Goal: Information Seeking & Learning: Learn about a topic

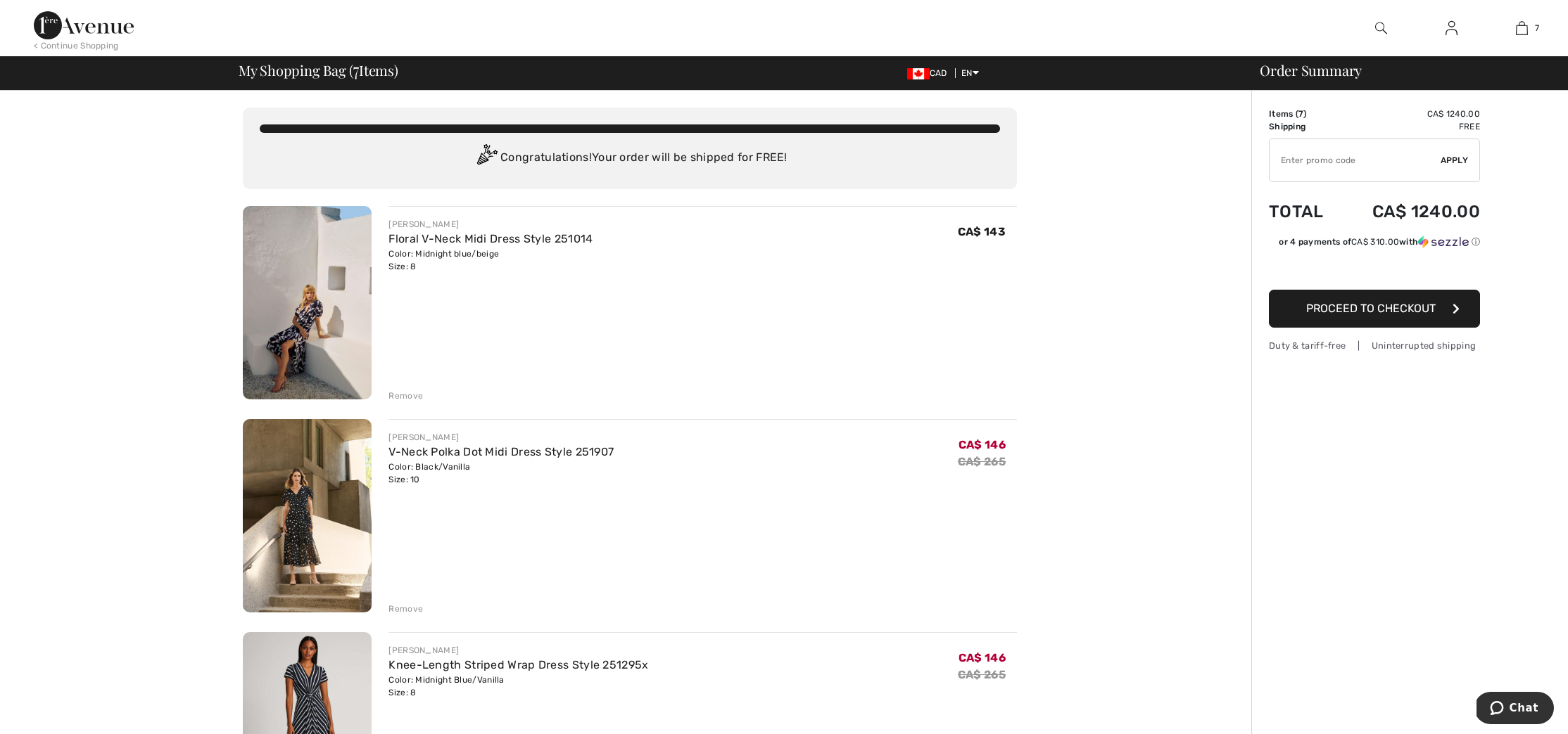
click at [298, 519] on img at bounding box center [307, 516] width 129 height 193
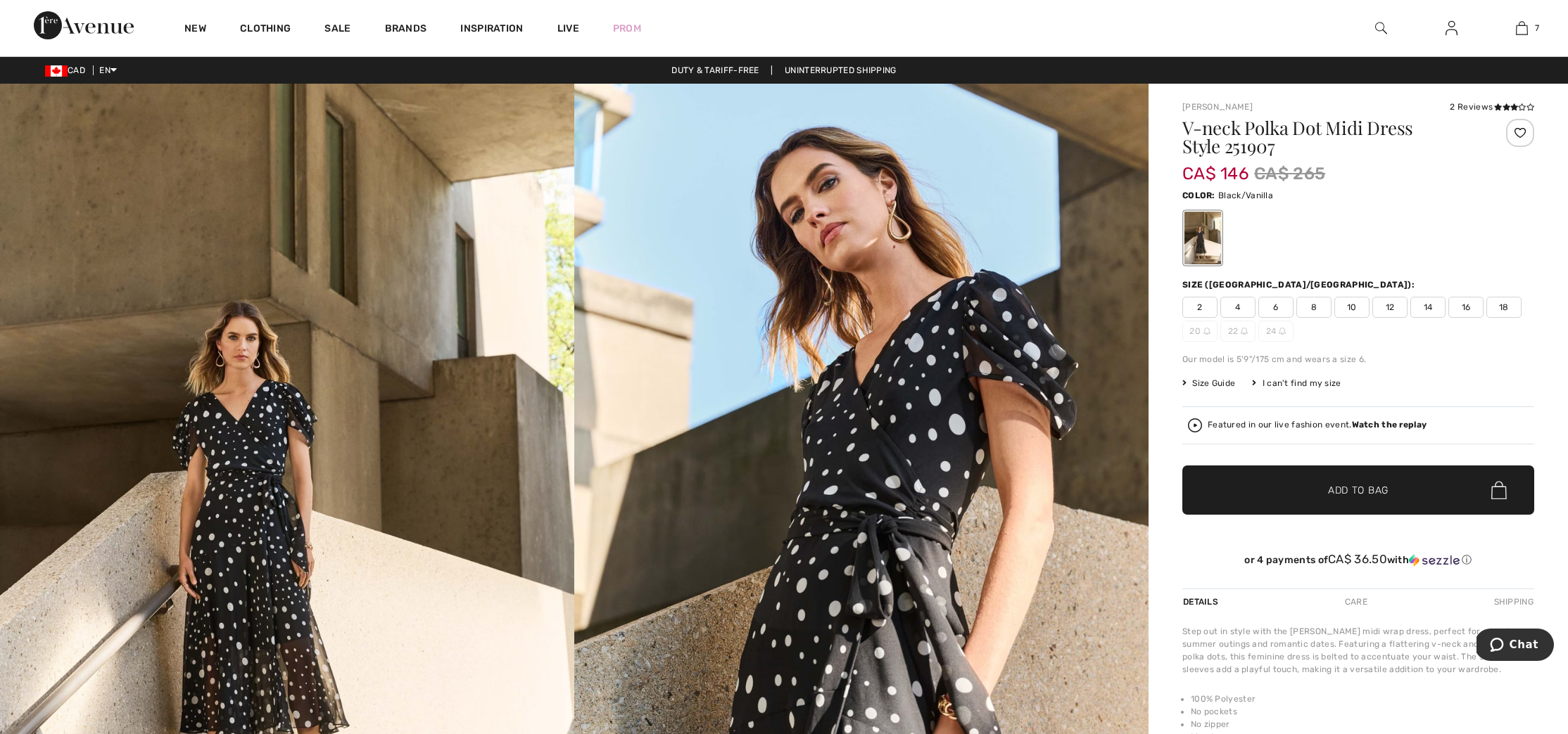
click at [906, 604] on img at bounding box center [861, 514] width 574 height 861
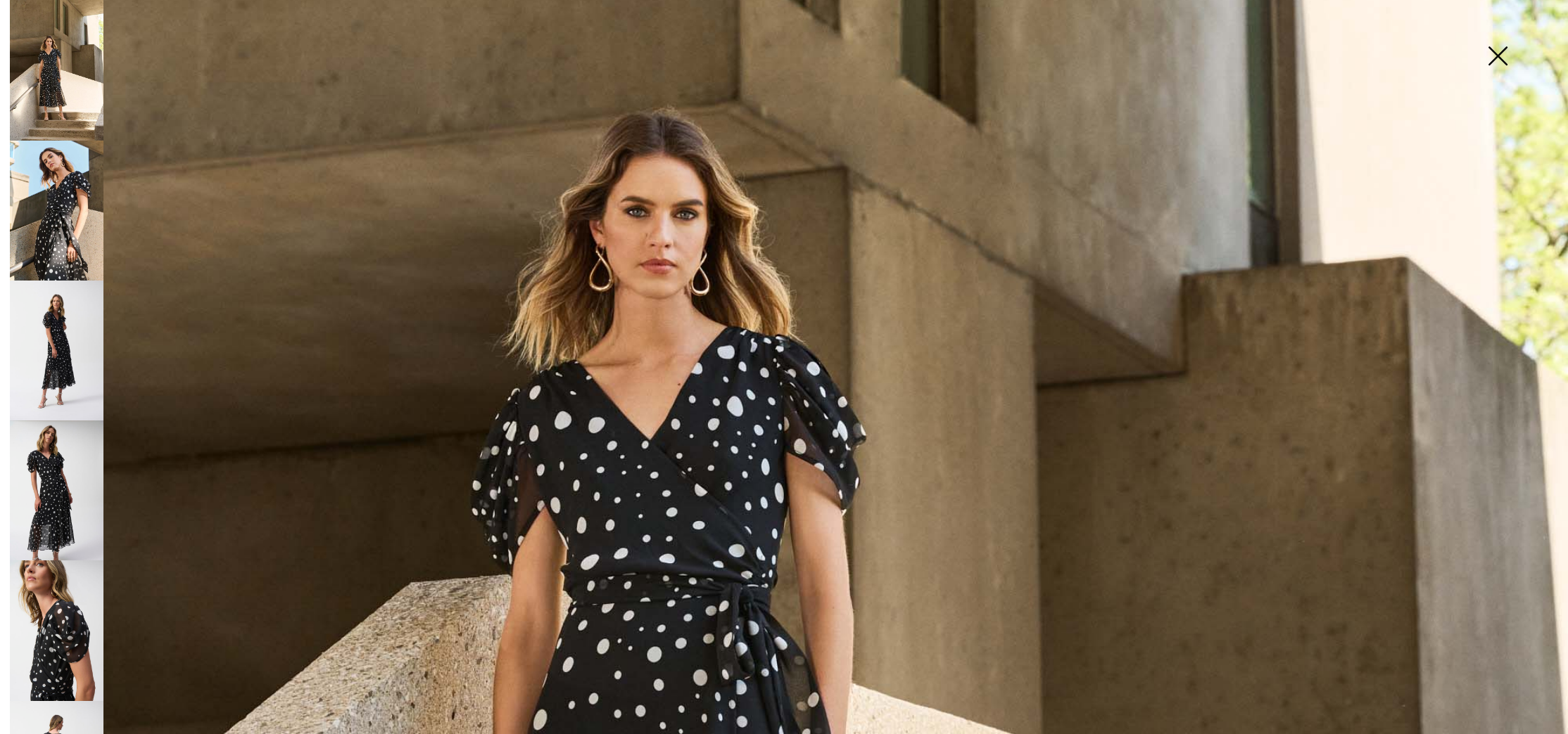
scroll to position [474, 0]
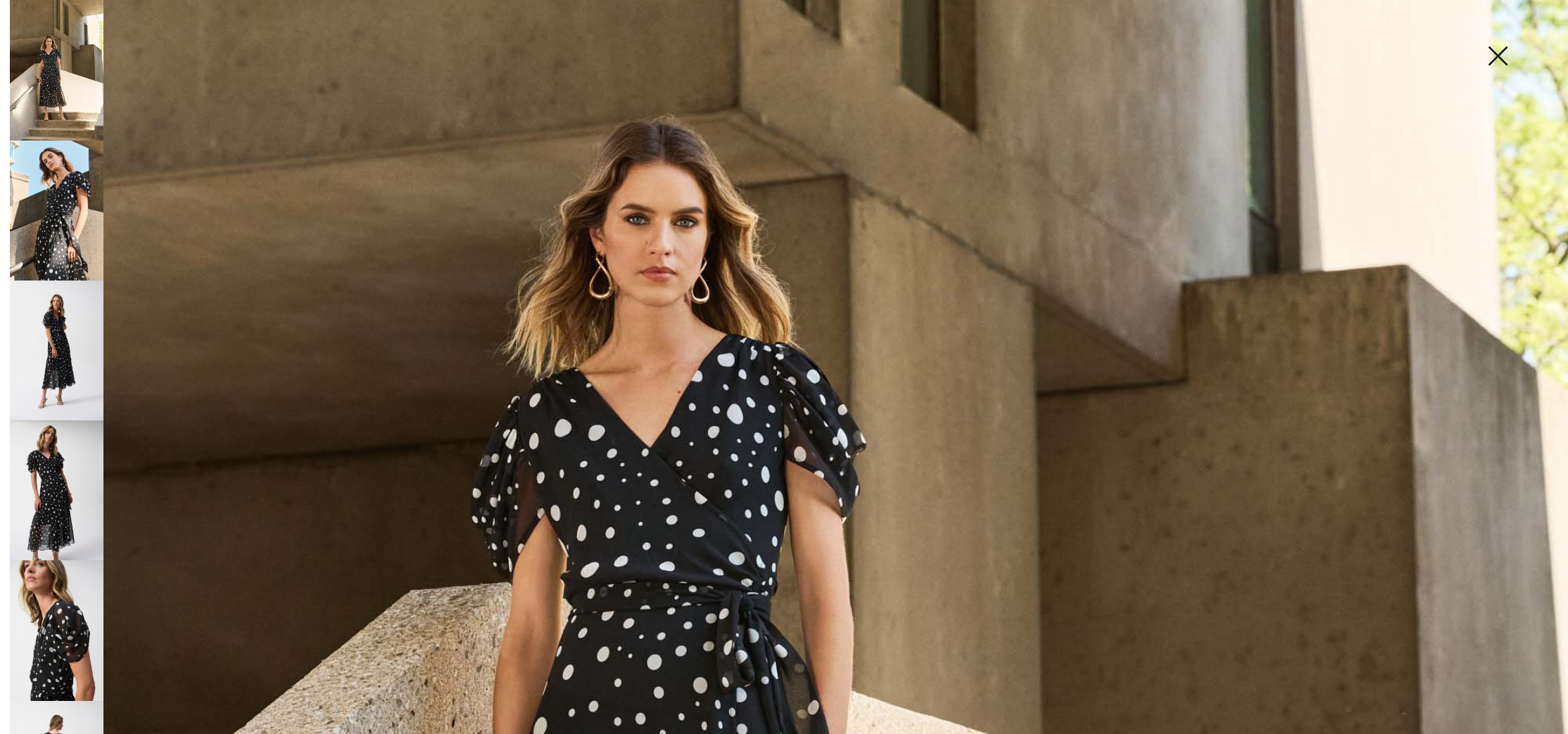
click at [44, 218] on img at bounding box center [56, 210] width 93 height 140
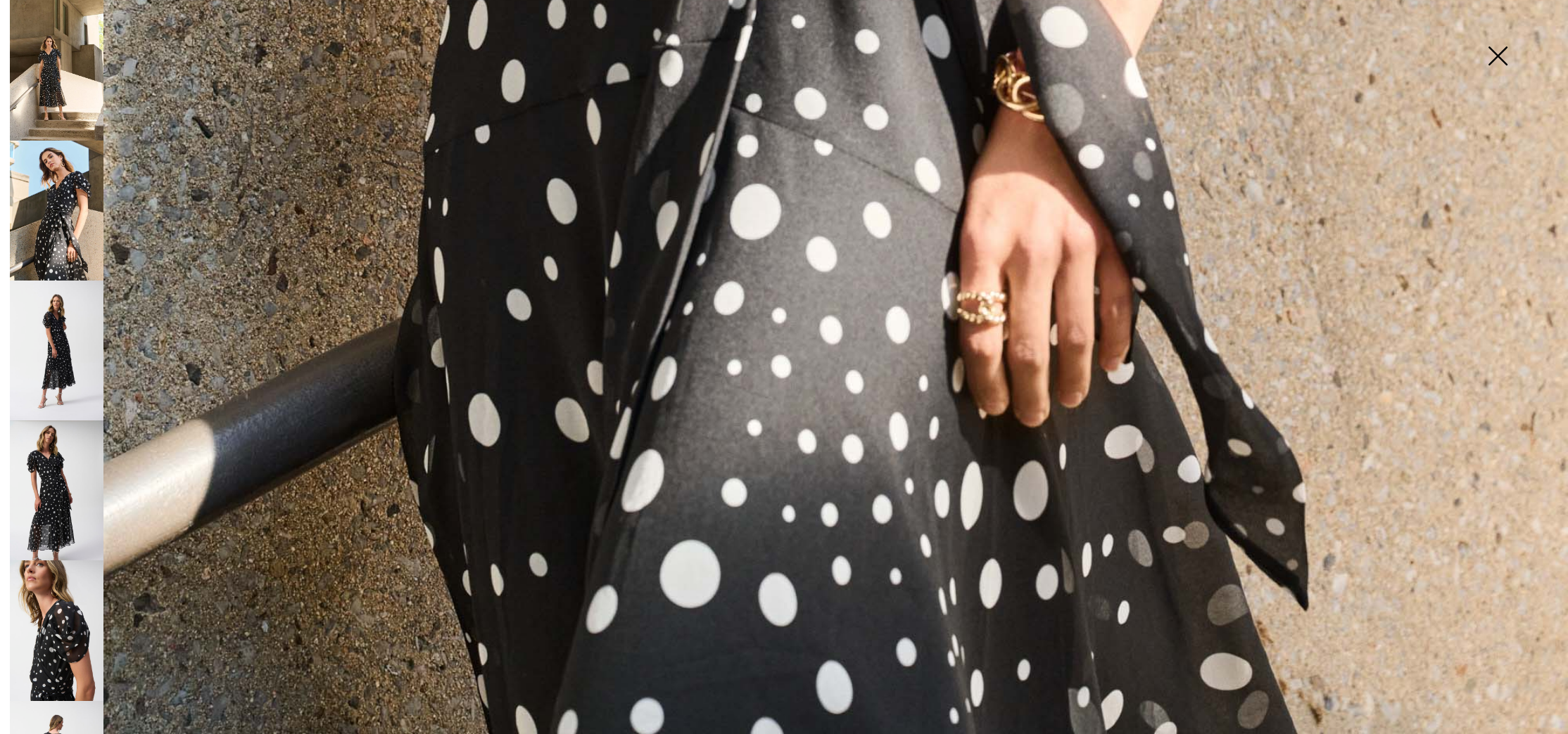
scroll to position [1616, 0]
click at [47, 337] on img at bounding box center [56, 350] width 93 height 140
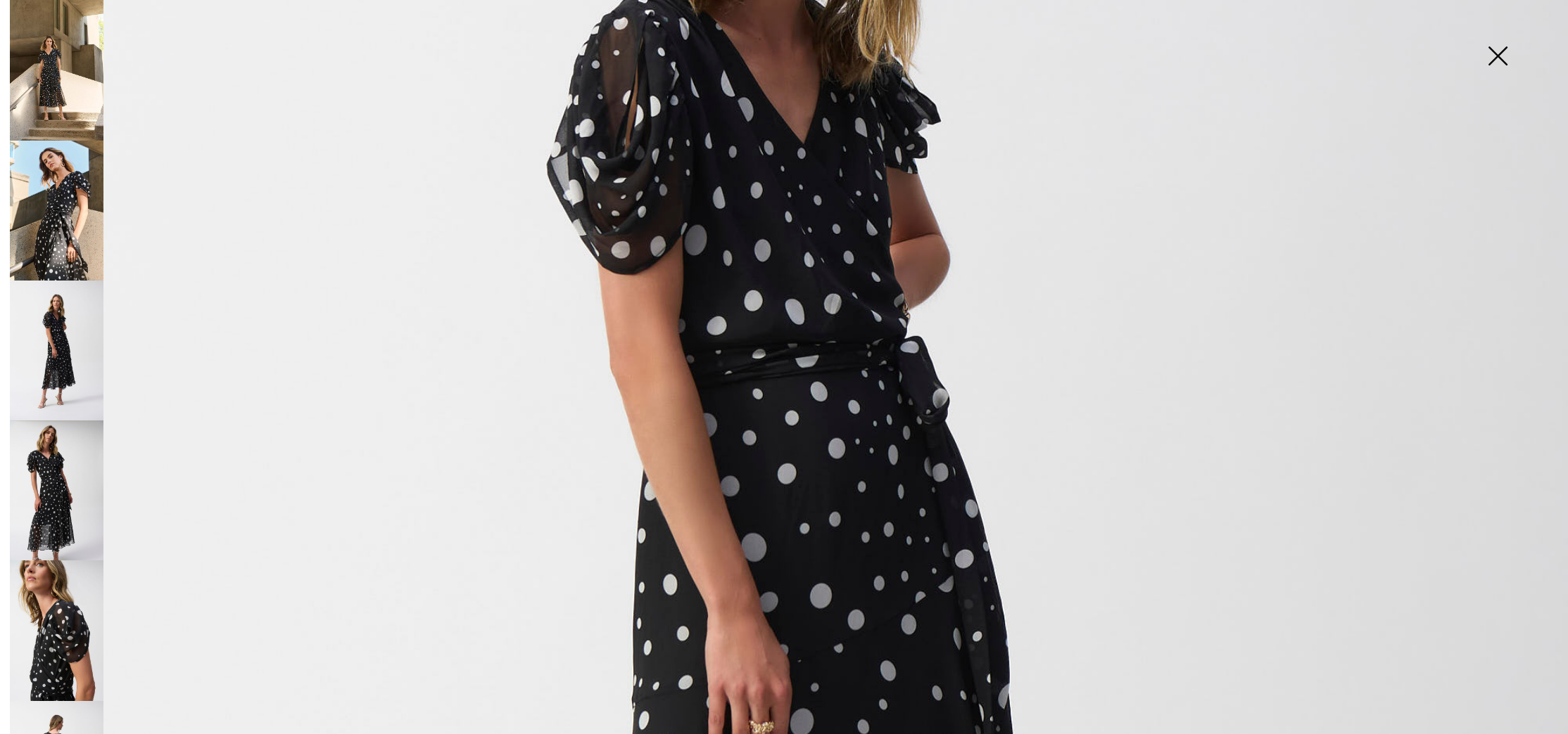
scroll to position [473, 0]
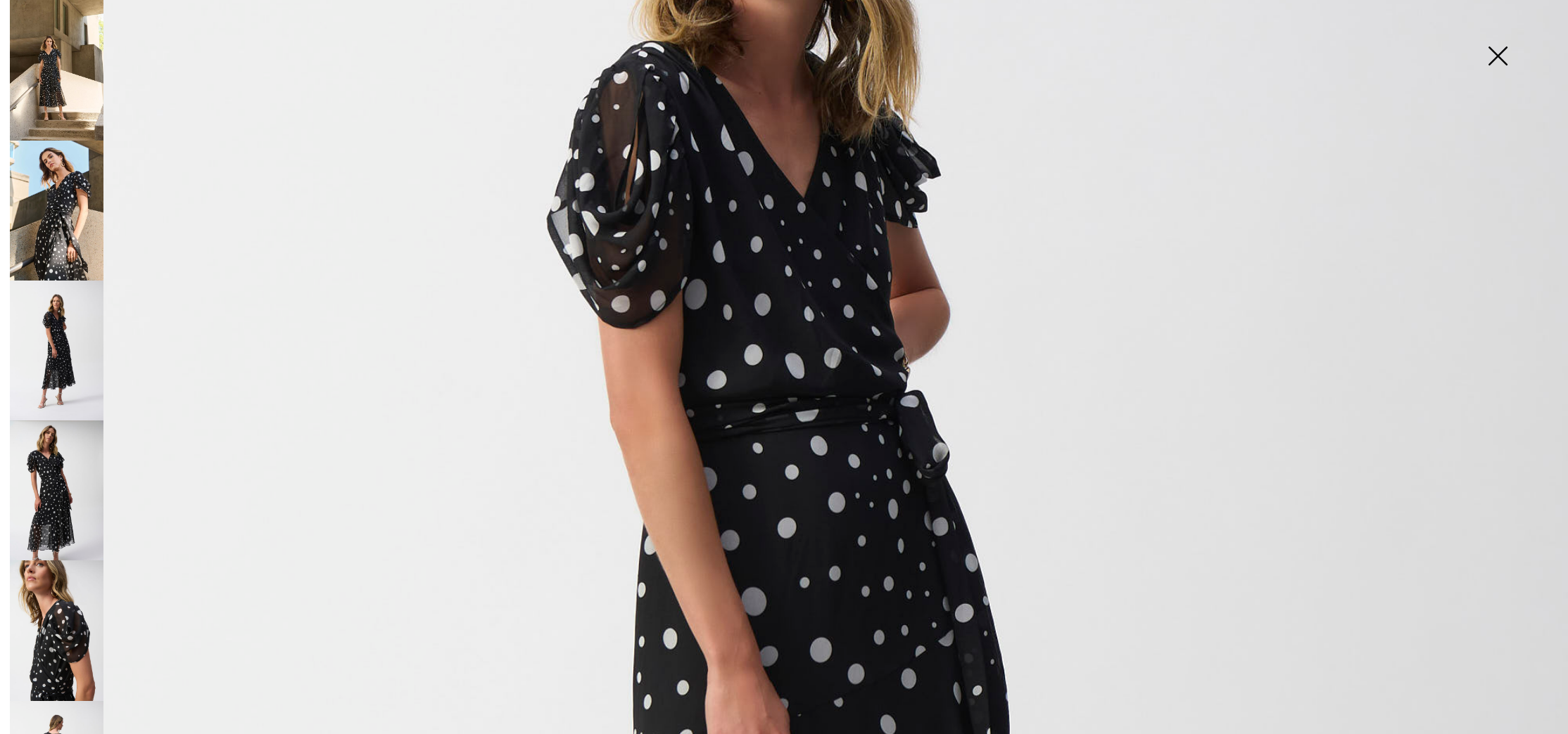
click at [79, 590] on img at bounding box center [56, 630] width 93 height 140
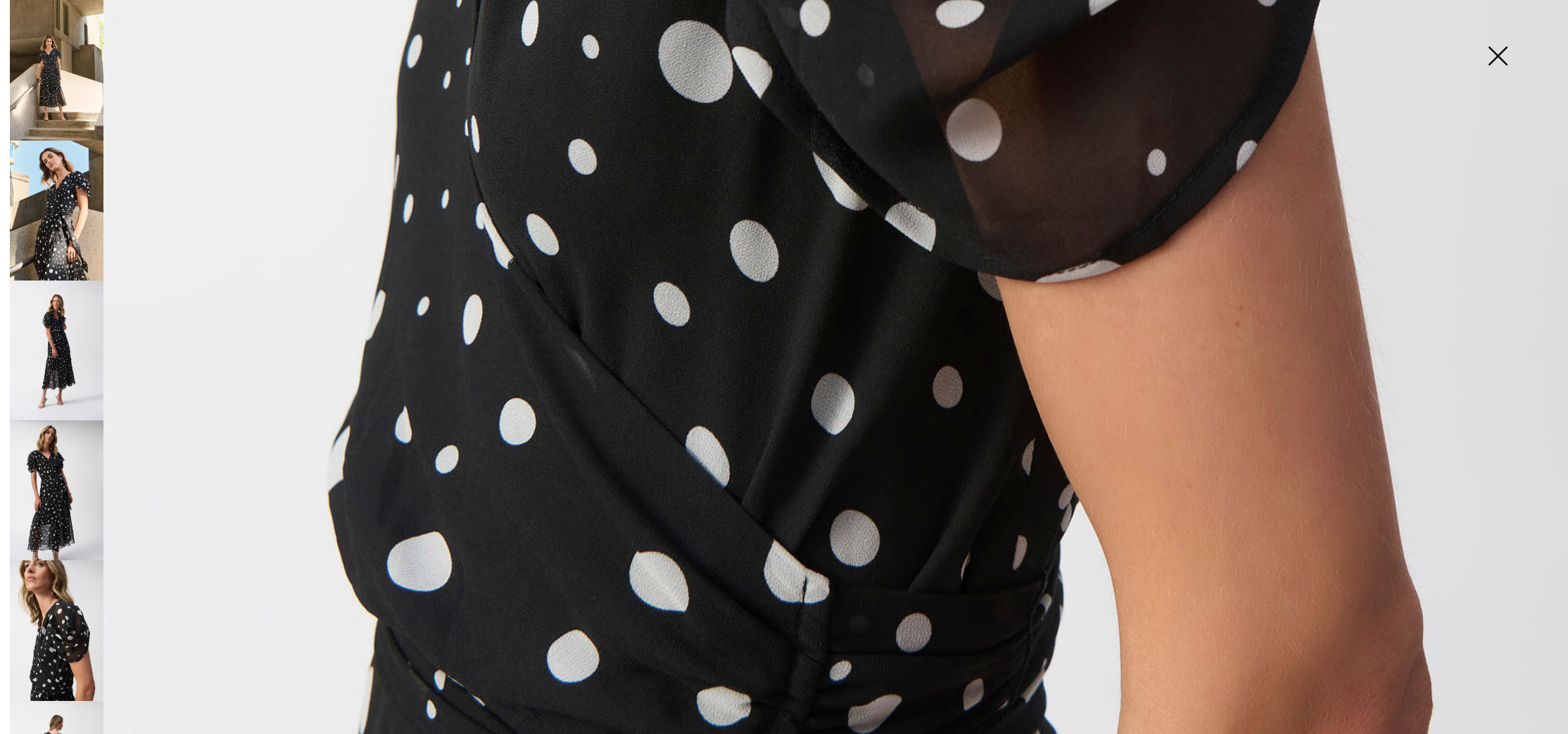
scroll to position [1440, 0]
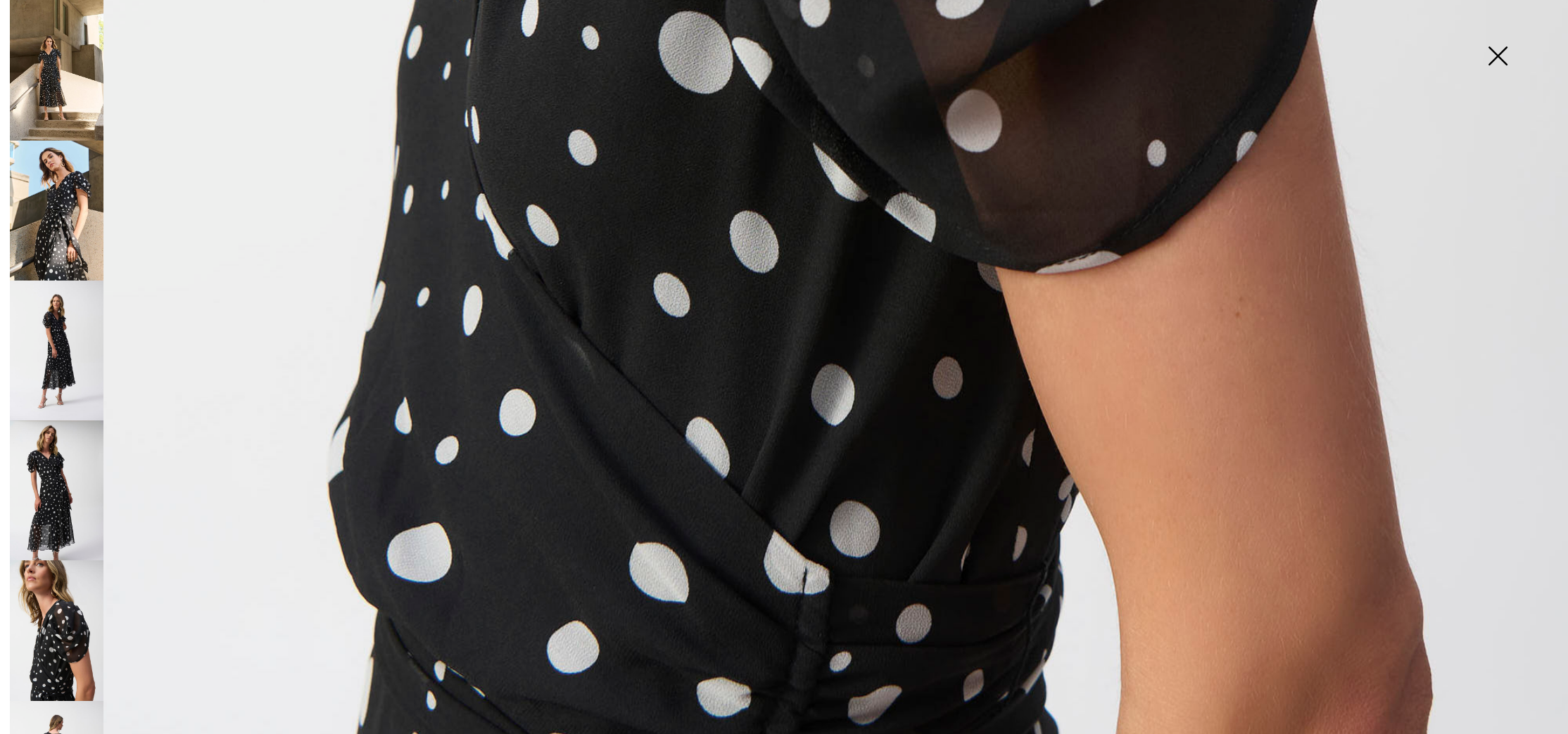
click at [54, 629] on img at bounding box center [56, 630] width 93 height 140
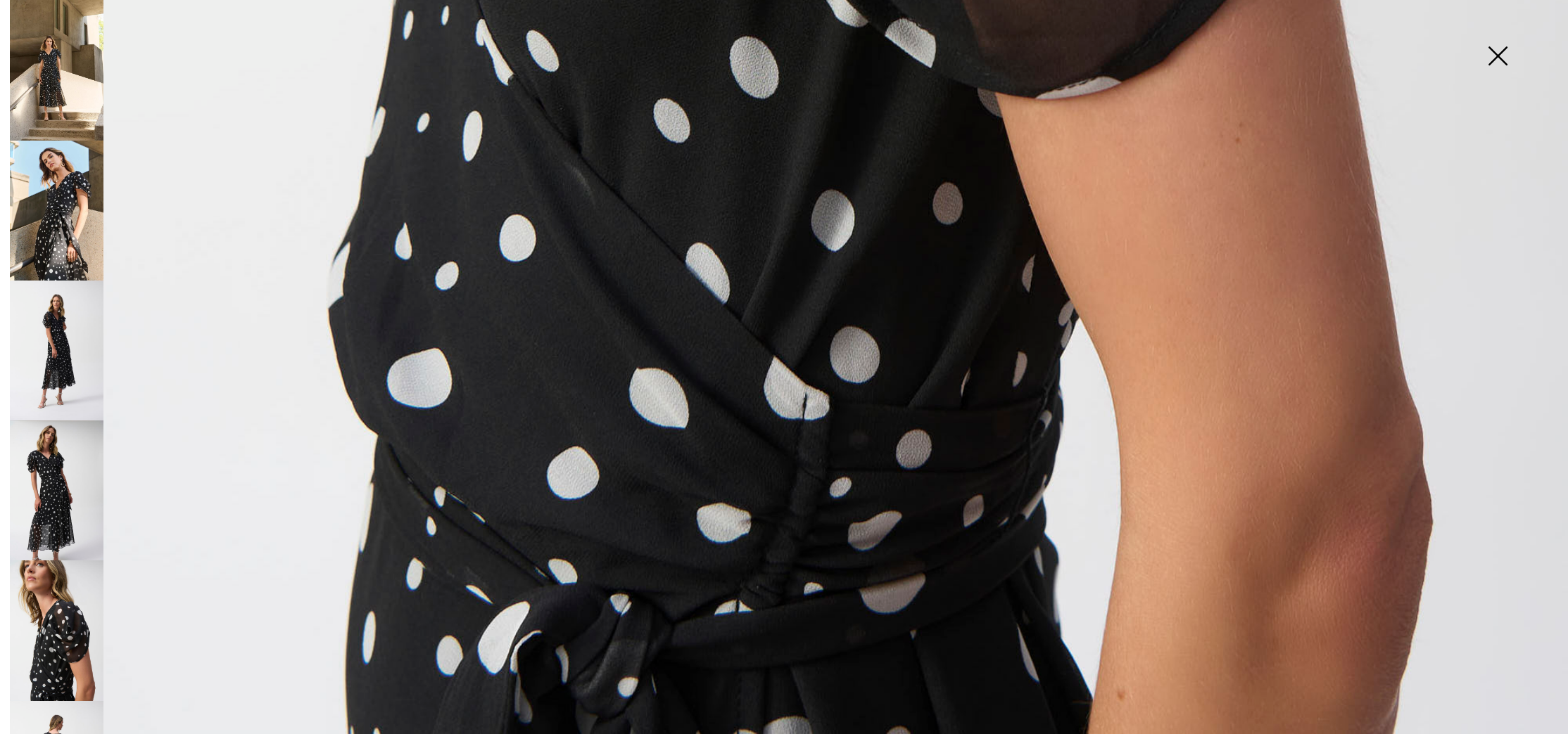
scroll to position [1614, 0]
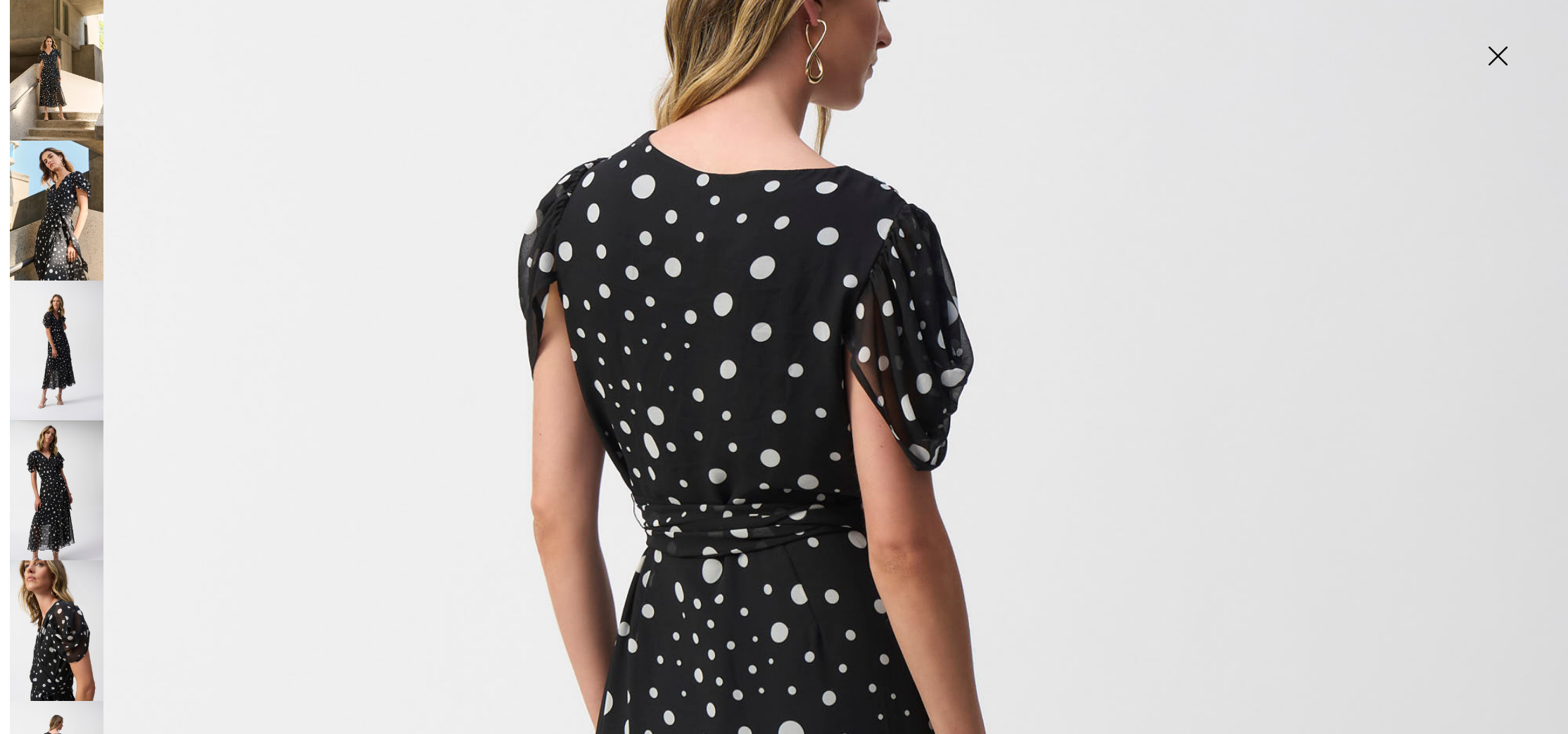
scroll to position [378, 0]
click at [71, 209] on img at bounding box center [56, 210] width 93 height 140
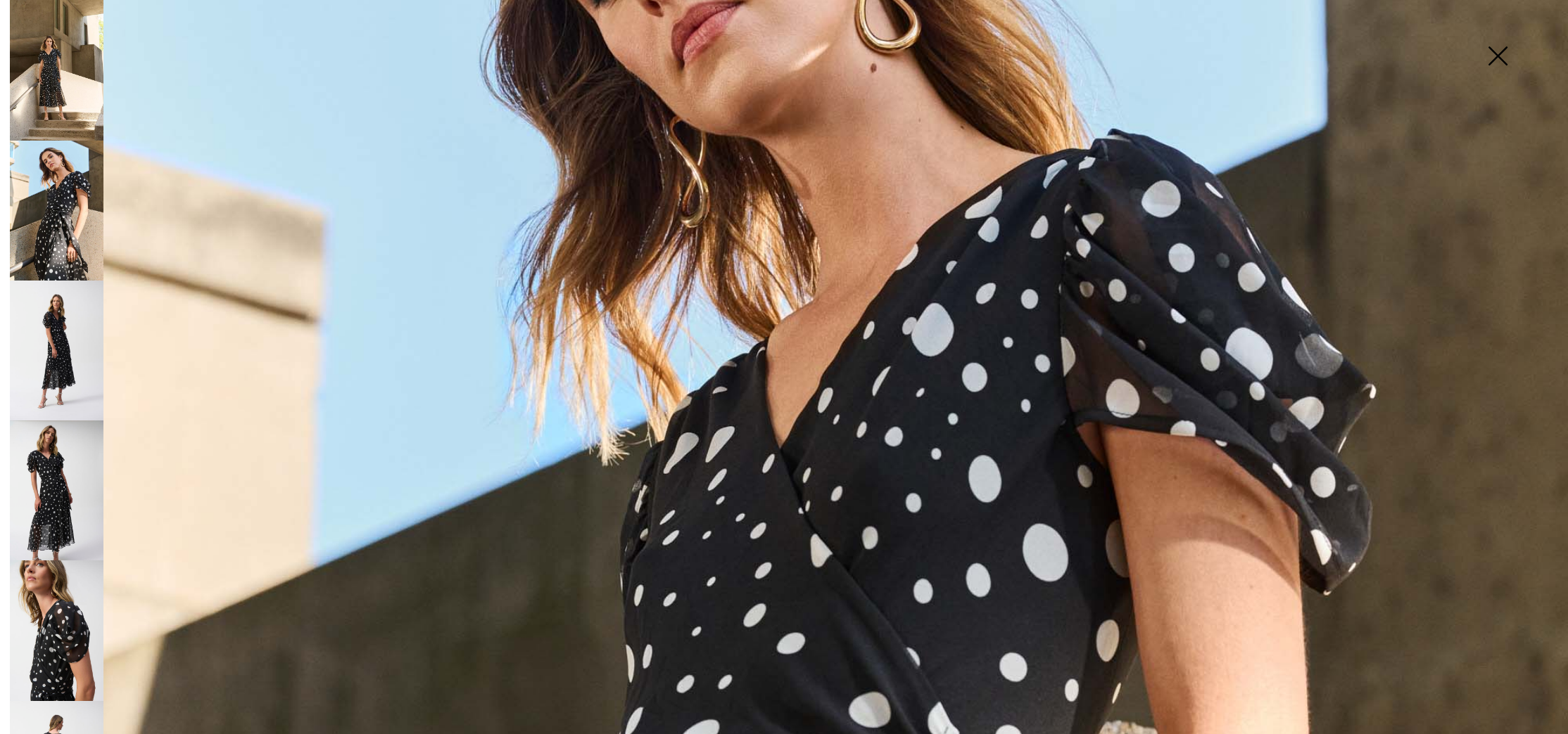
click at [50, 106] on img at bounding box center [56, 70] width 93 height 140
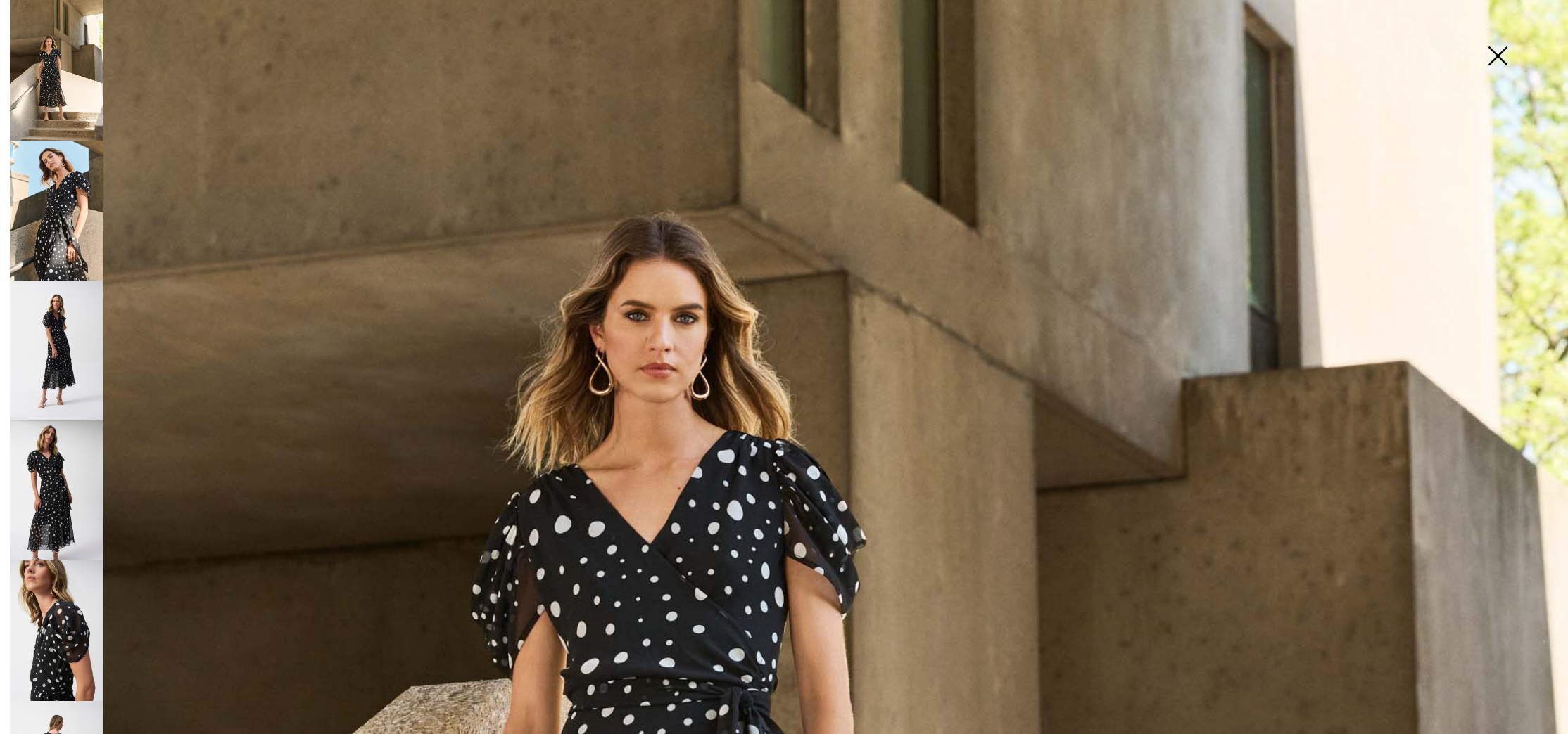
click at [1491, 46] on img at bounding box center [1497, 57] width 71 height 73
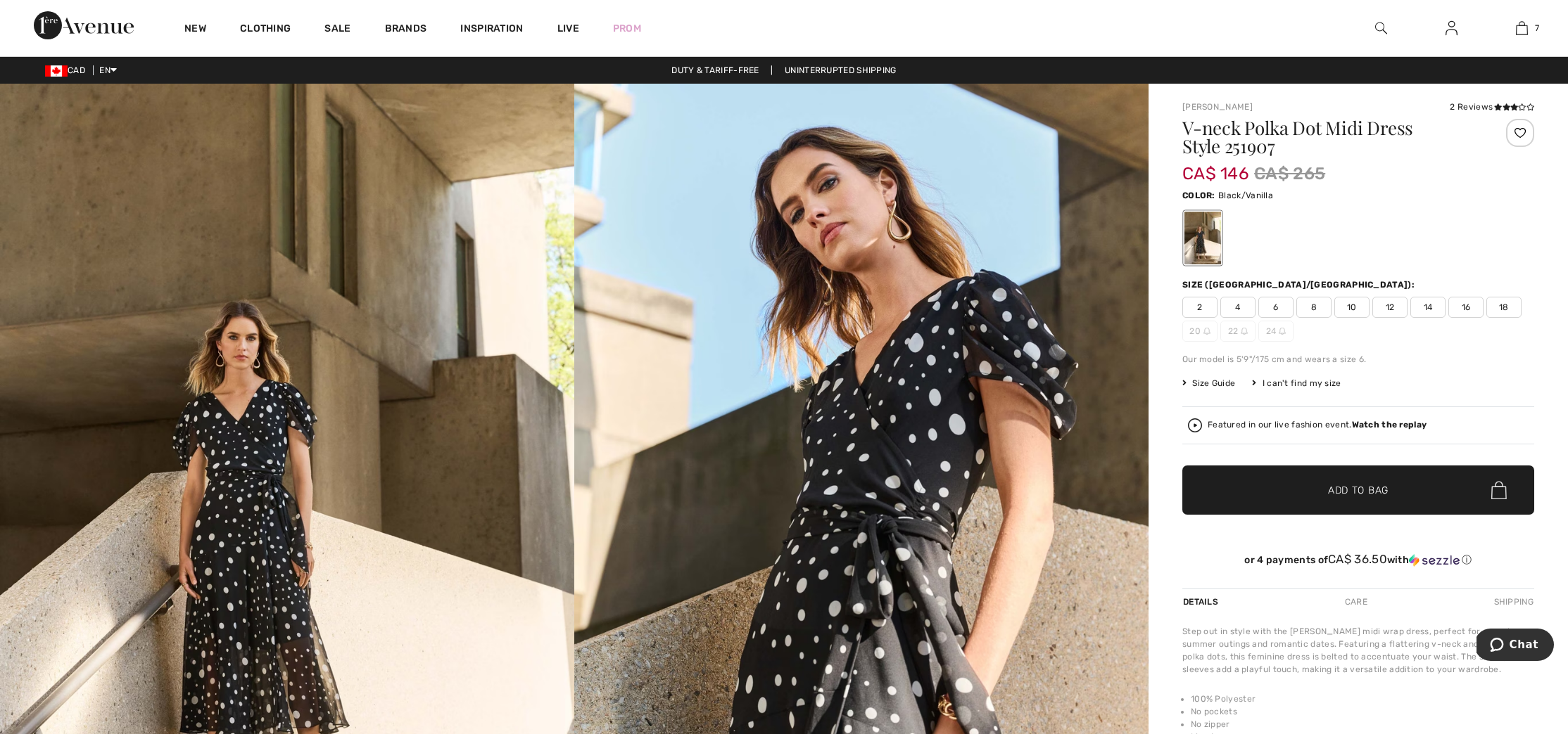
click at [1217, 381] on span "Size Guide" at bounding box center [1209, 383] width 53 height 12
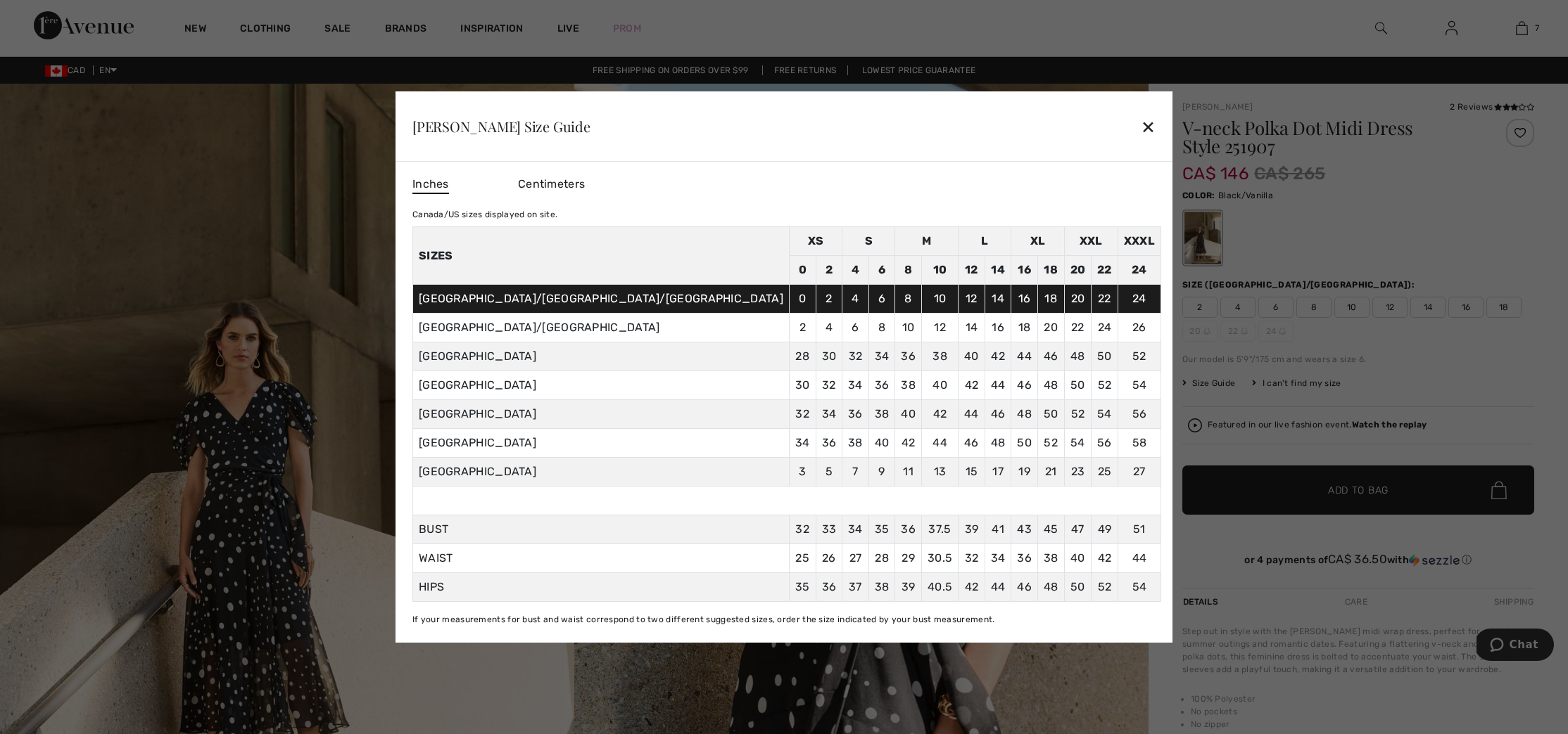
click at [1141, 125] on div "✕" at bounding box center [1148, 126] width 15 height 29
